Goal: Task Accomplishment & Management: Manage account settings

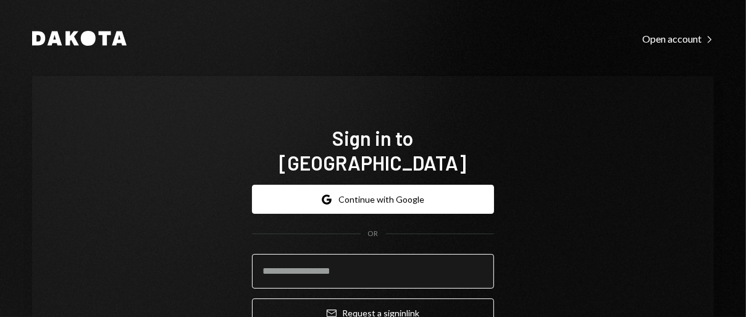
type input "**********"
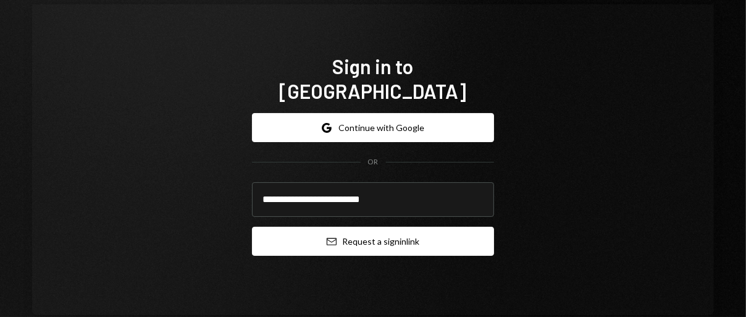
scroll to position [73, 0]
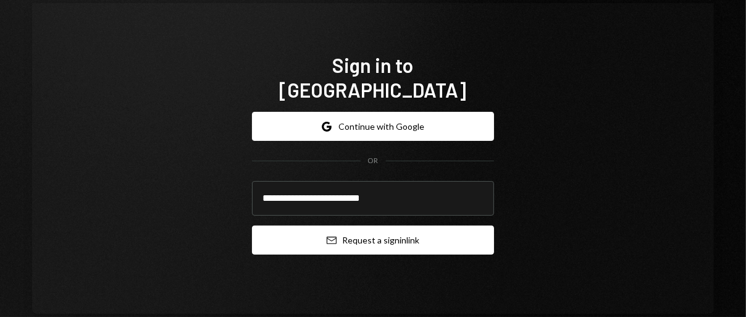
click at [350, 225] on button "Email Request a sign in link" at bounding box center [373, 239] width 242 height 29
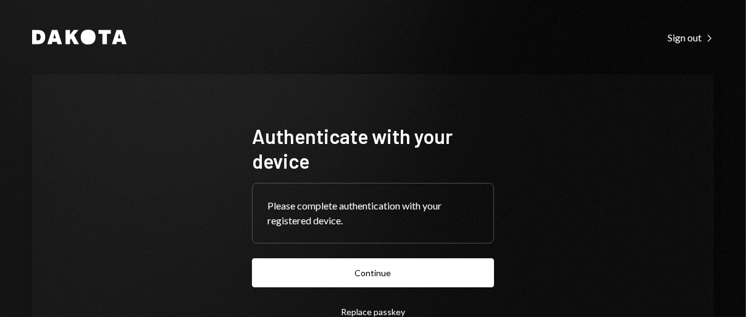
scroll to position [62, 0]
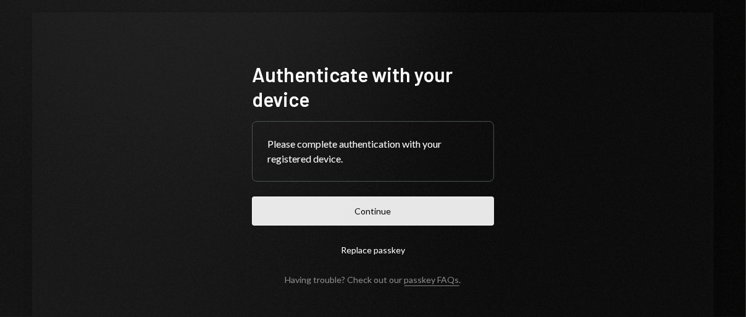
click at [342, 203] on button "Continue" at bounding box center [373, 210] width 242 height 29
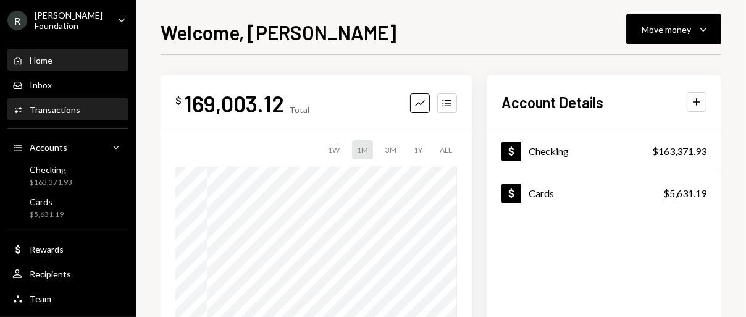
click at [69, 114] on div "Activities Transactions" at bounding box center [67, 109] width 111 height 21
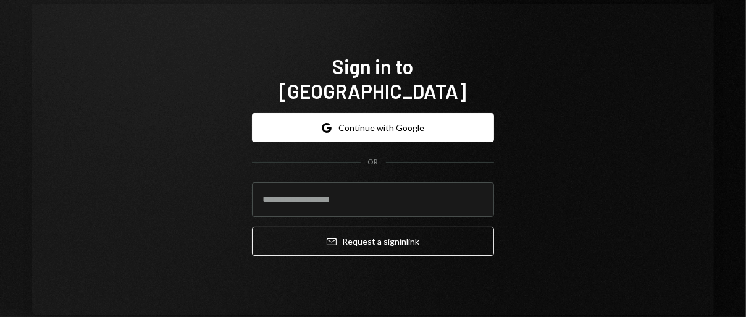
scroll to position [73, 0]
